Goal: Complete application form

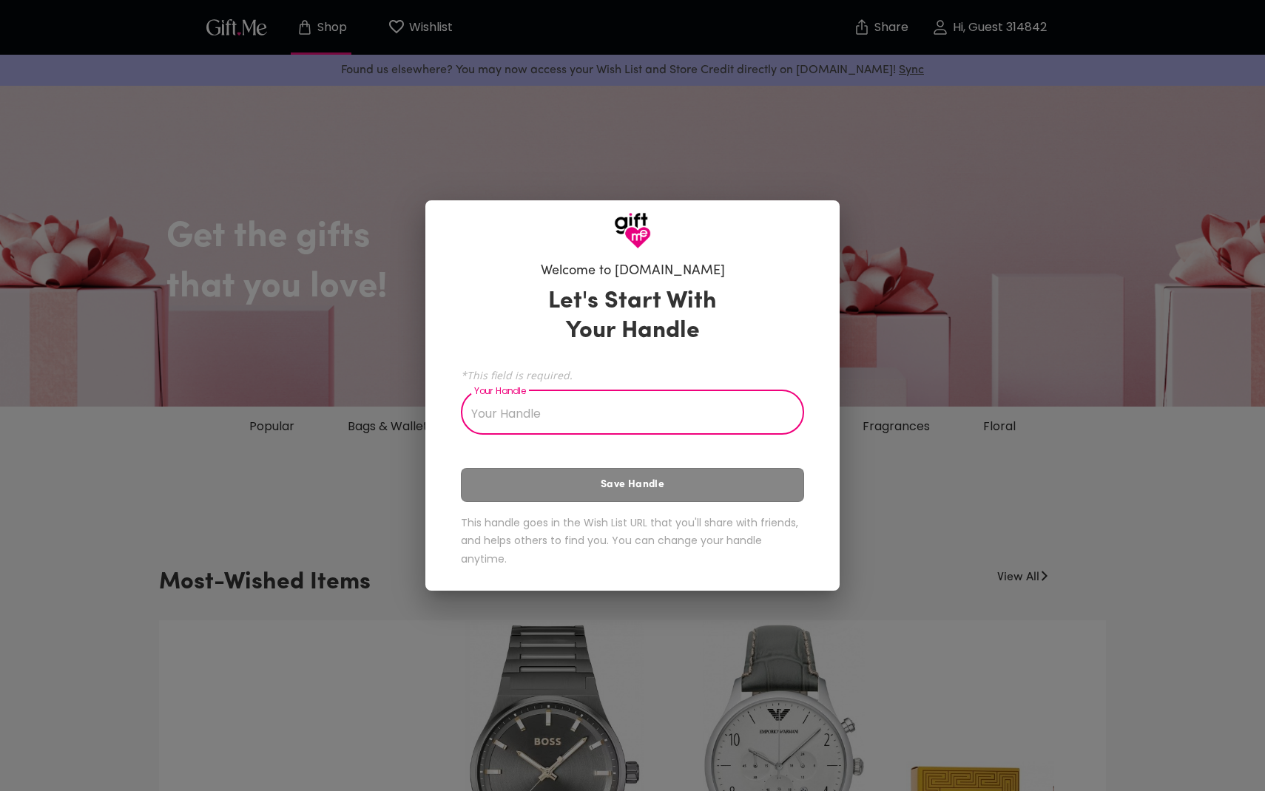
type input "`"
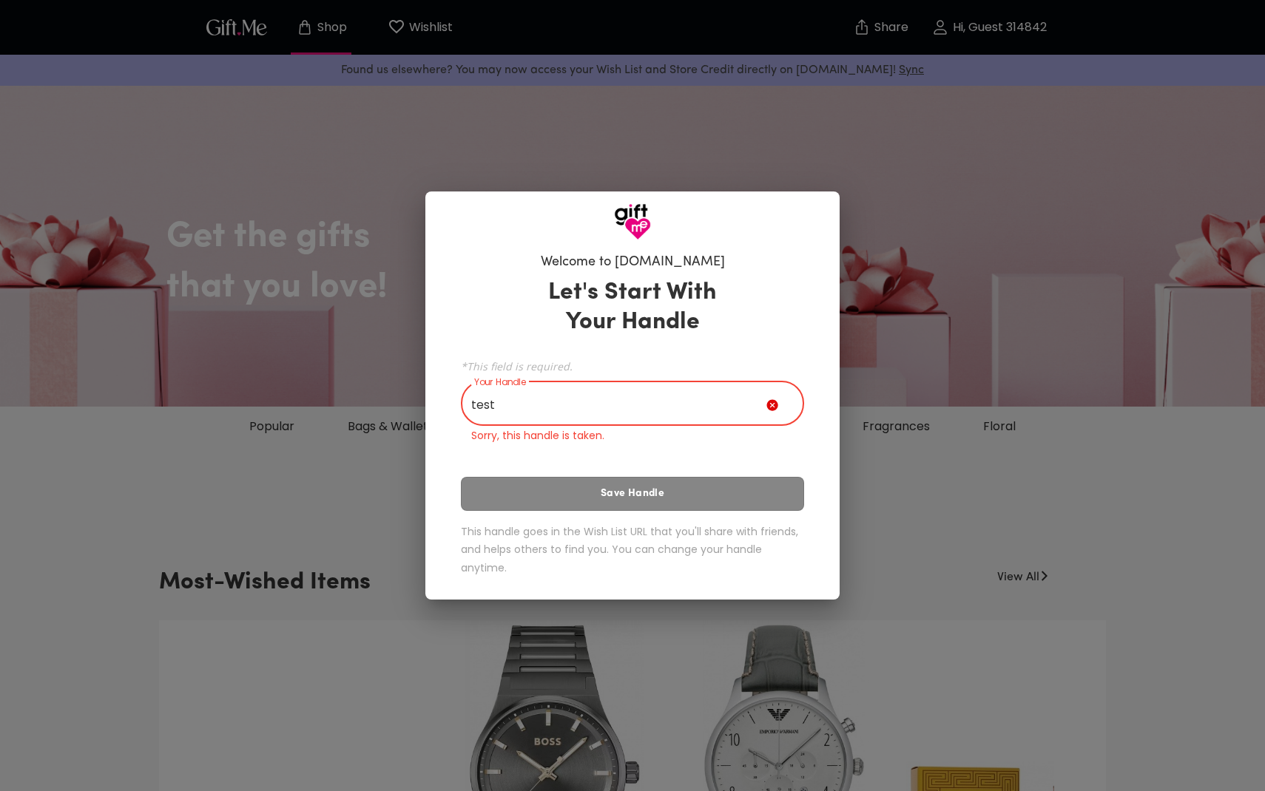
type input "test"
click at [626, 479] on div "Let's Start With Your Handle *This field is required. Your Handle test Your Han…" at bounding box center [632, 429] width 343 height 317
click at [776, 405] on icon at bounding box center [771, 404] width 11 height 11
click at [772, 406] on icon at bounding box center [771, 404] width 11 height 11
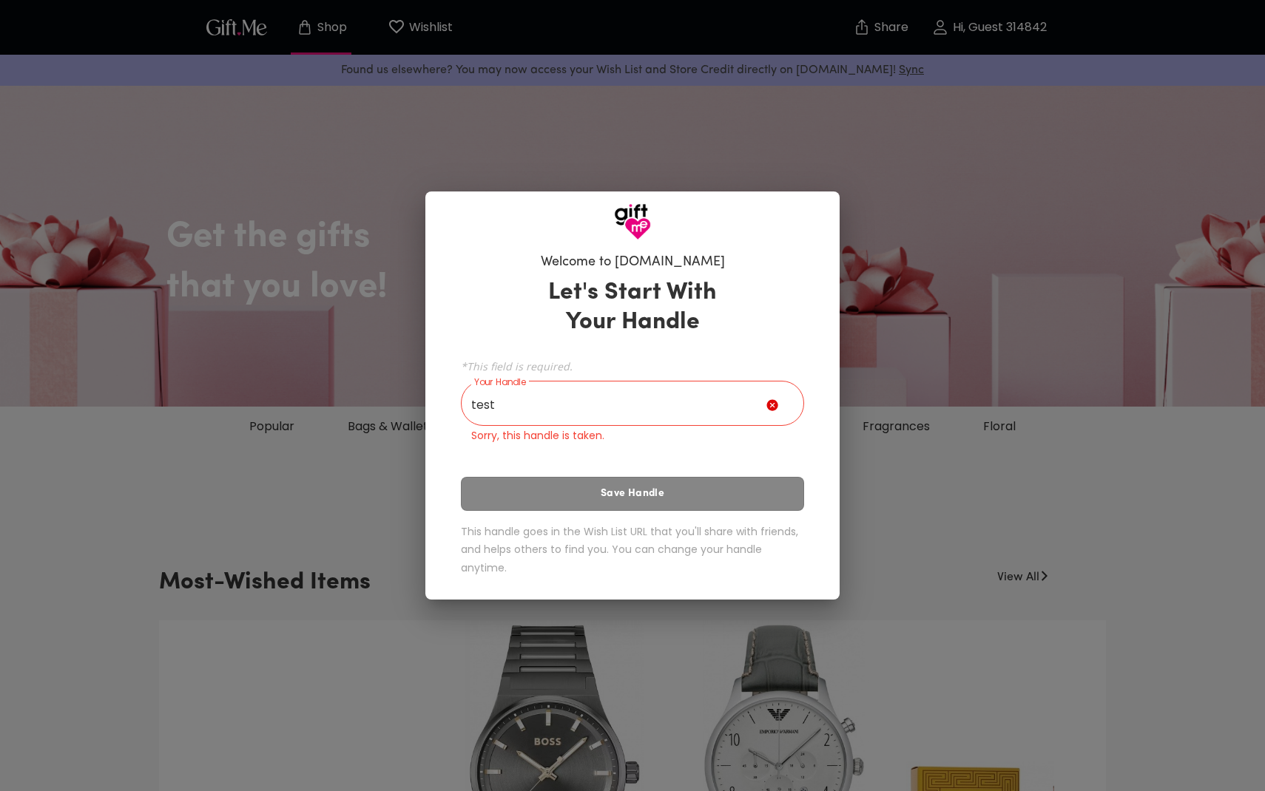
click at [772, 401] on icon at bounding box center [771, 404] width 11 height 11
